Goal: Register for event/course

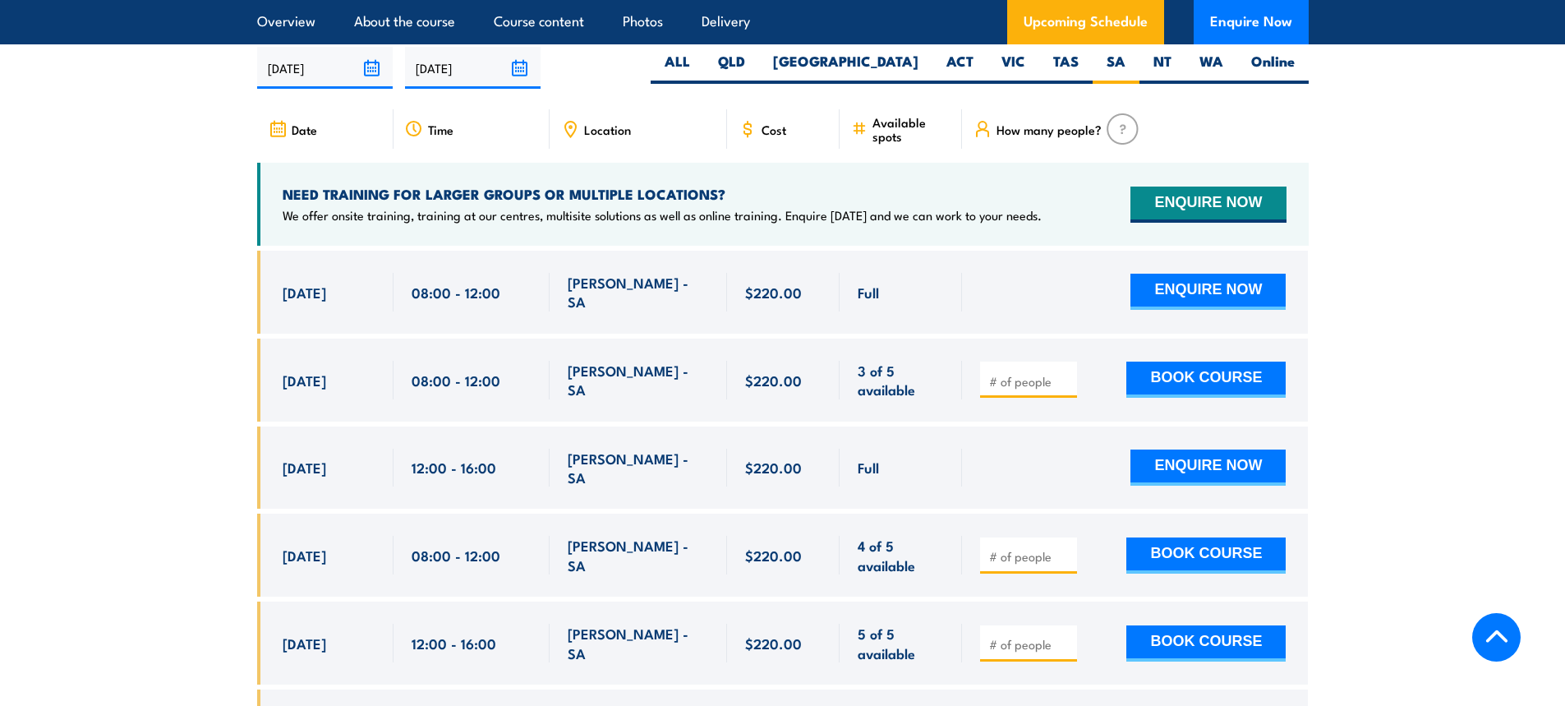
scroll to position [2931, 0]
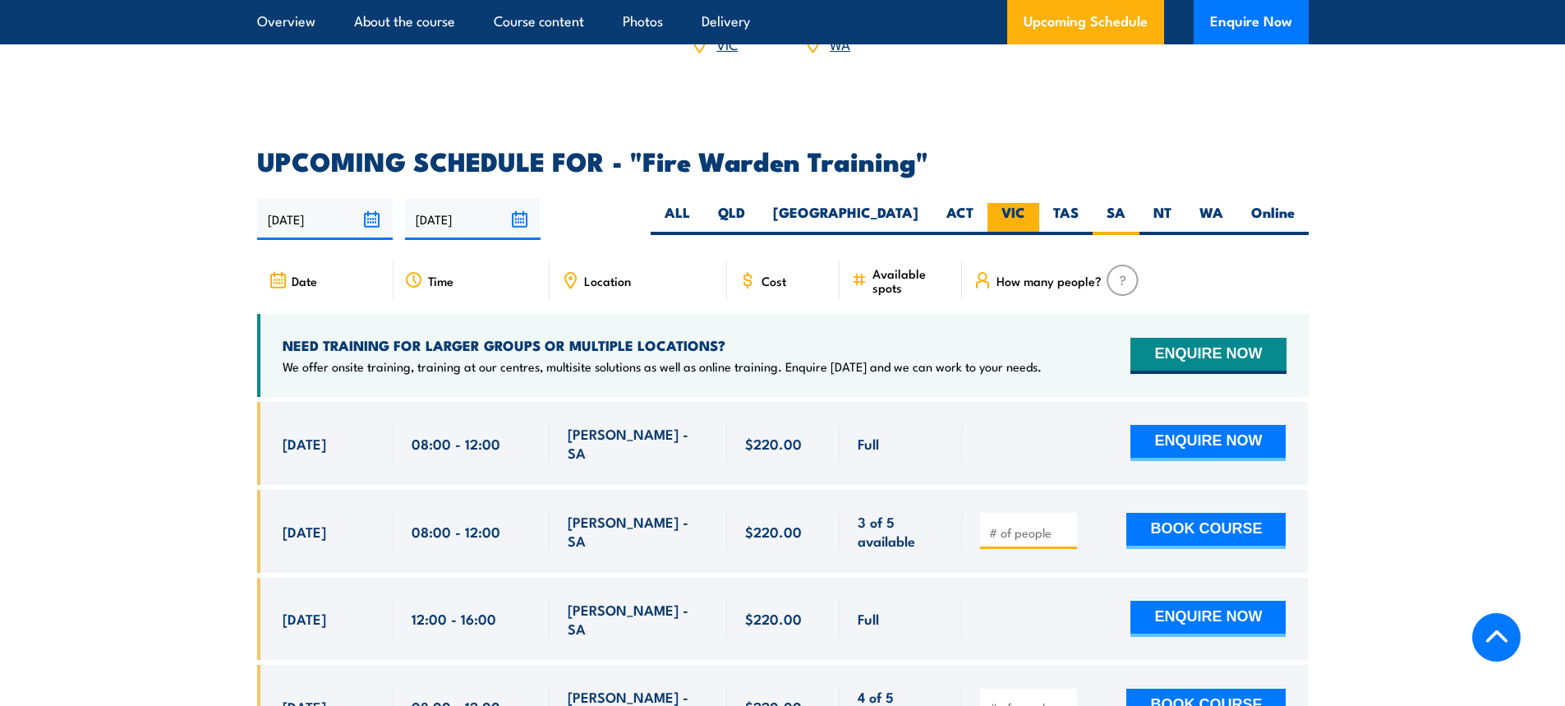
click at [1023, 203] on label "VIC" at bounding box center [1013, 219] width 52 height 32
click at [1025, 203] on input "VIC" at bounding box center [1030, 208] width 11 height 11
radio input "true"
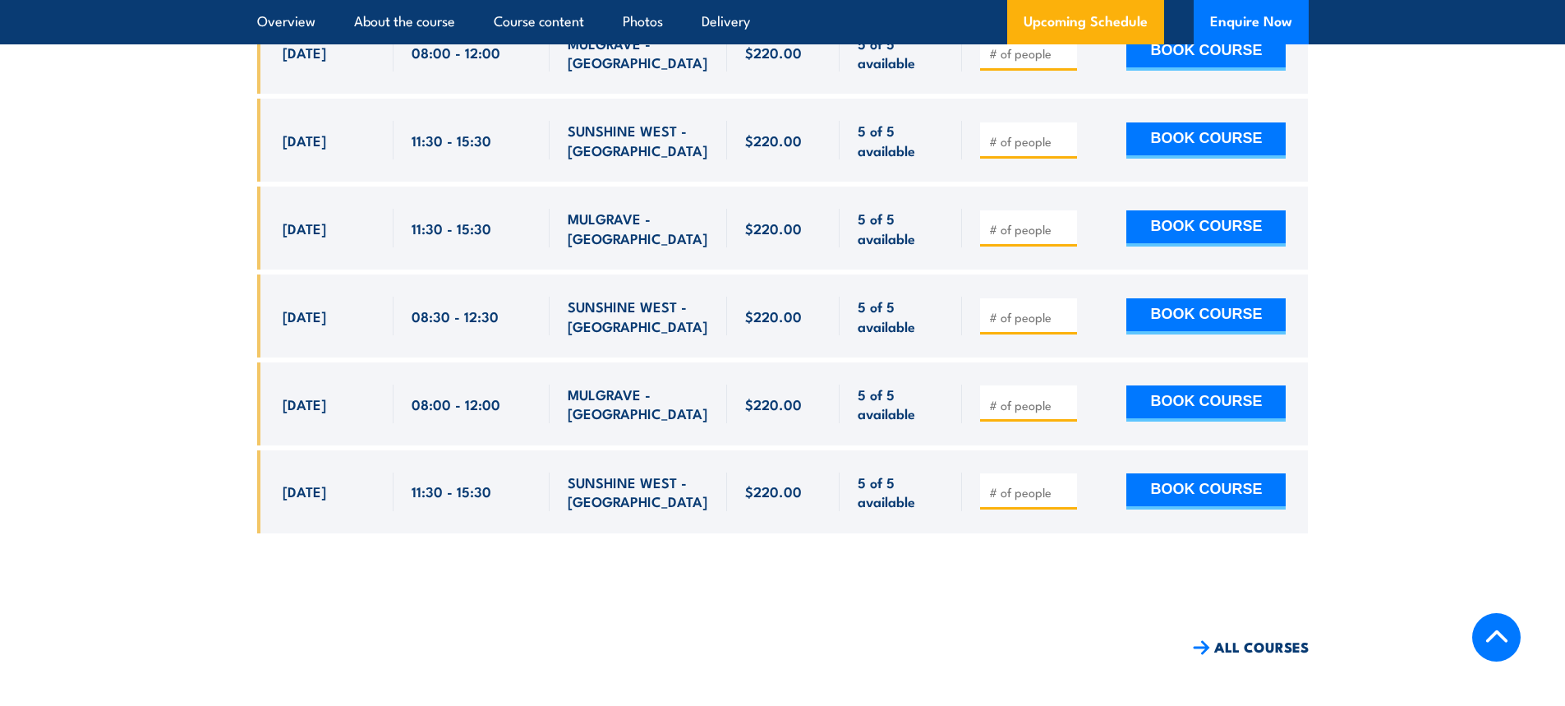
scroll to position [5011, 0]
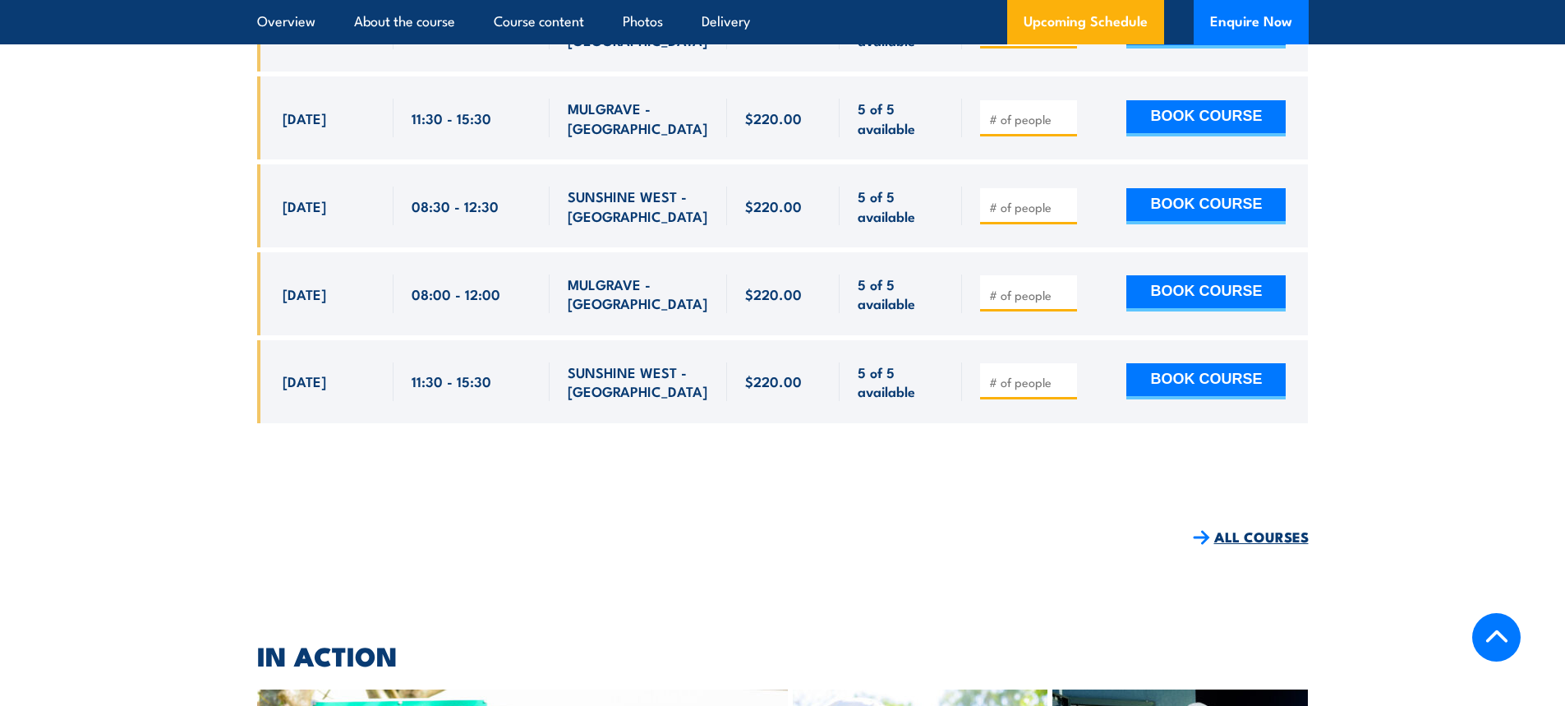
click at [1253, 527] on link "ALL COURSES" at bounding box center [1251, 536] width 116 height 19
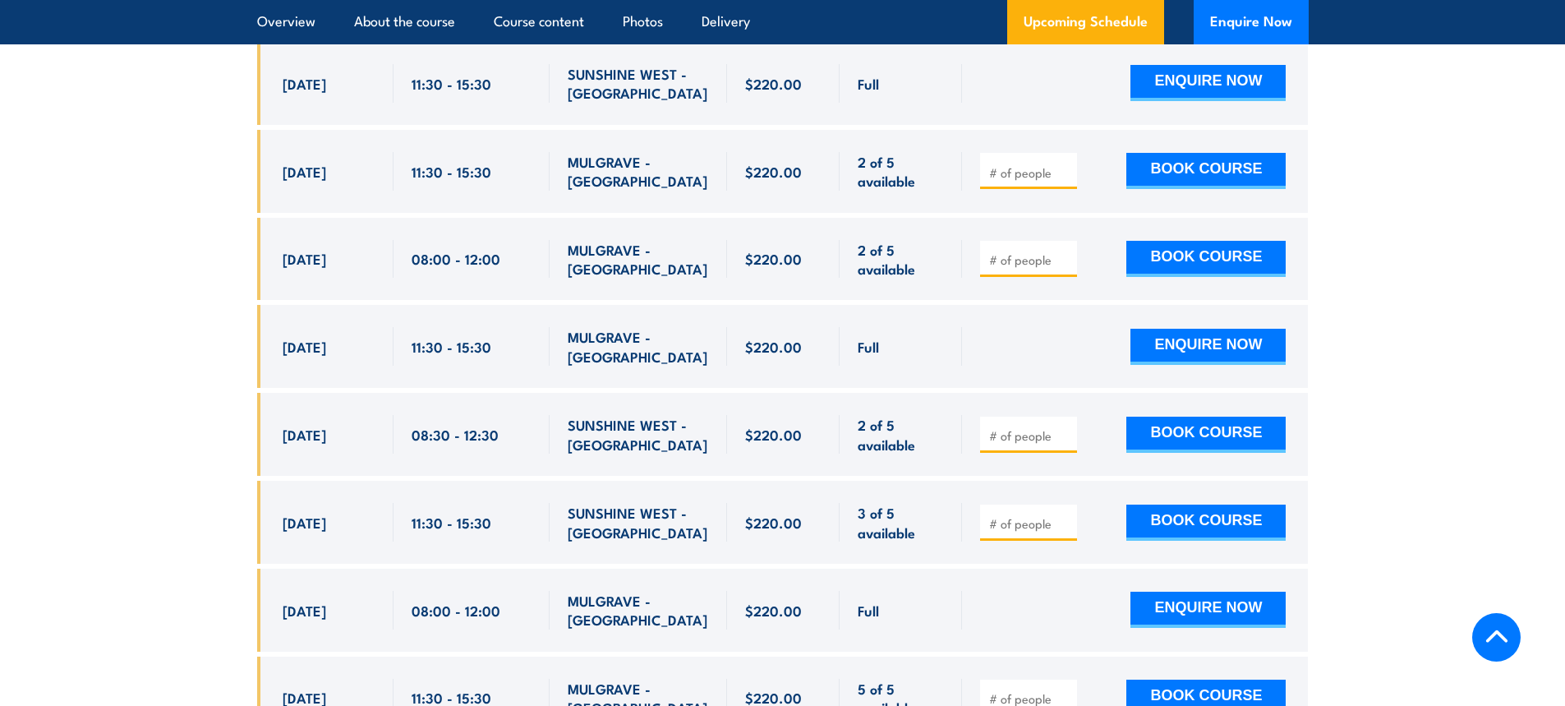
scroll to position [3286, 0]
